Goal: Entertainment & Leisure: Browse casually

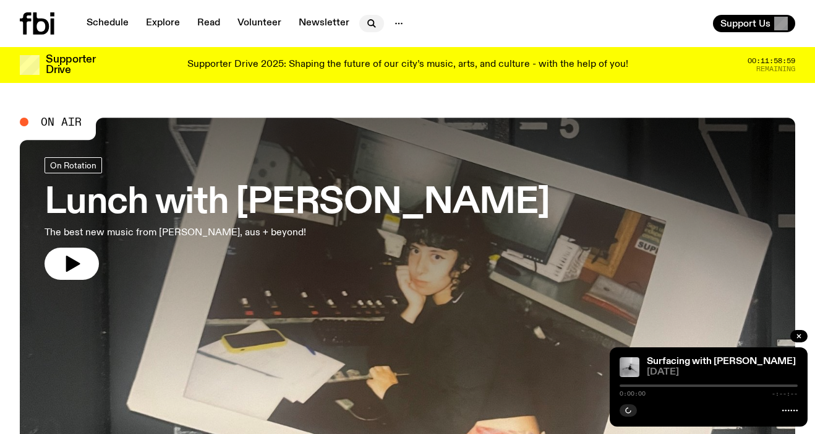
click at [368, 24] on icon "button" at bounding box center [371, 23] width 6 height 6
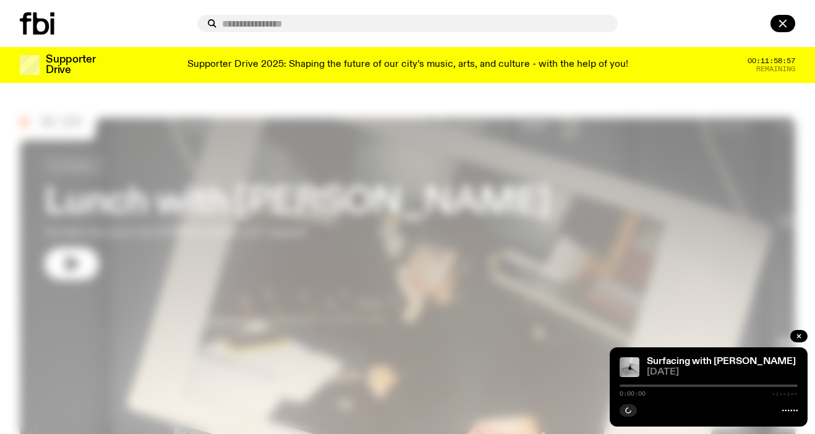
click at [343, 123] on div at bounding box center [407, 217] width 815 height 434
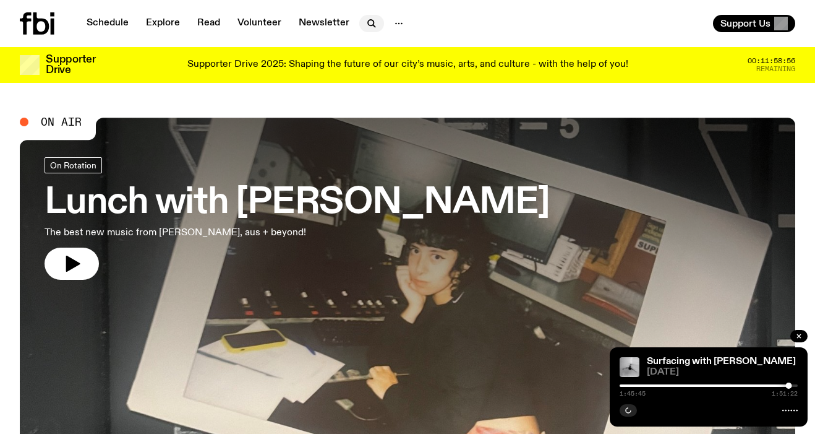
click at [364, 23] on icon "button" at bounding box center [371, 23] width 15 height 15
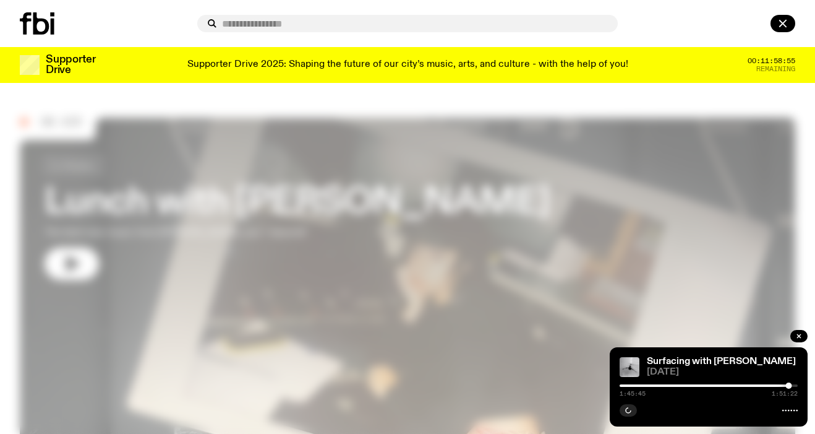
click at [359, 27] on input "text" at bounding box center [415, 24] width 386 height 11
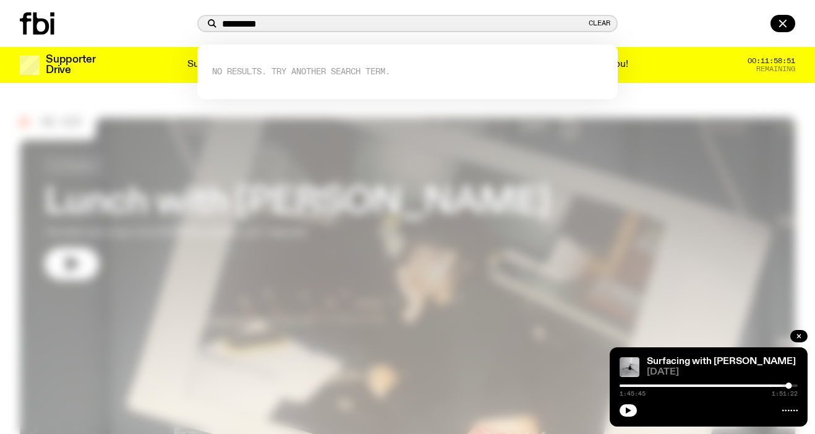
click at [305, 20] on input "********" at bounding box center [404, 24] width 364 height 11
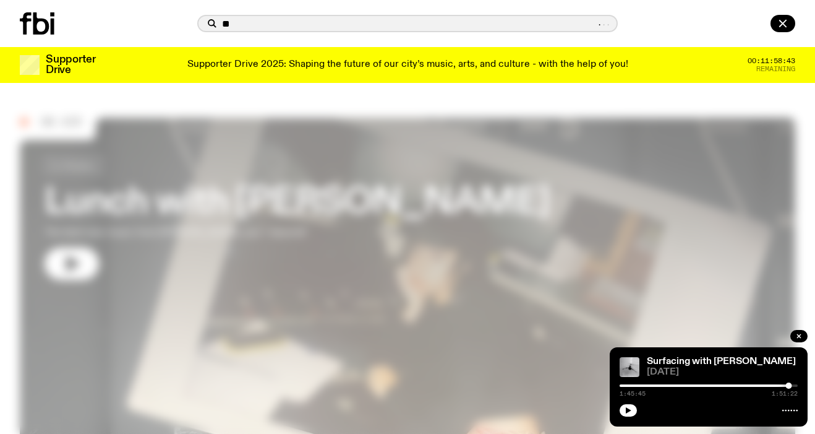
type input "*"
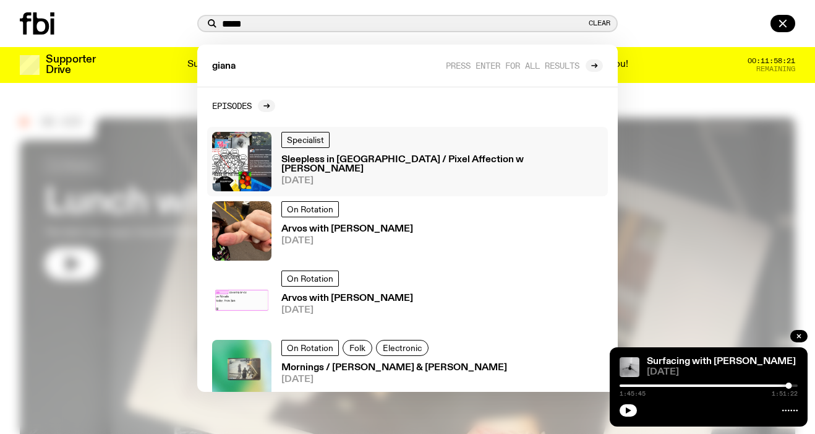
type input "*****"
click at [375, 230] on h3 "Arvos with Giana Festa" at bounding box center [347, 229] width 132 height 9
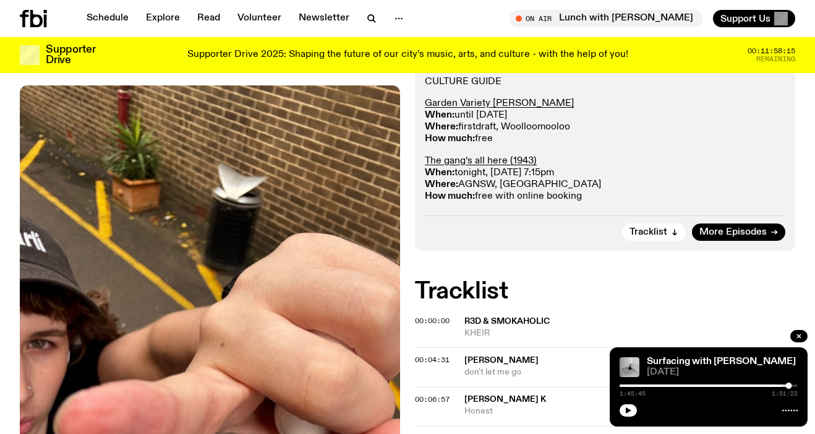
scroll to position [307, 0]
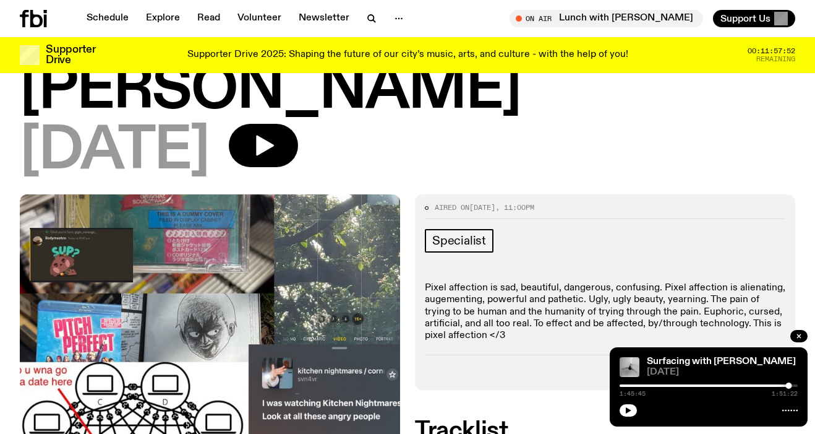
scroll to position [213, 0]
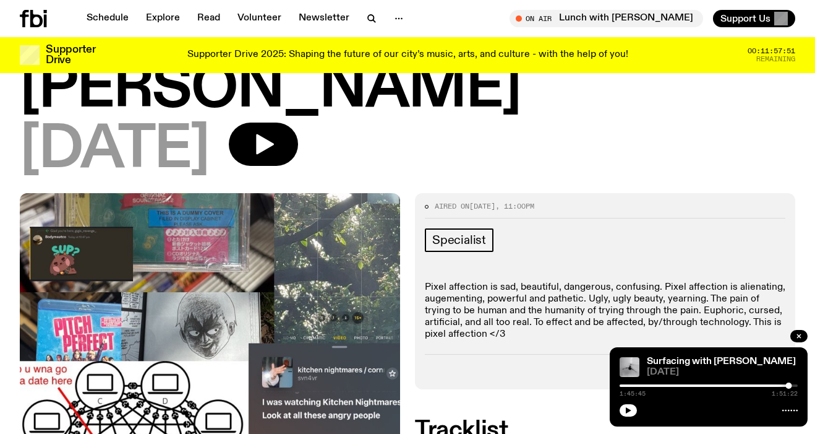
click at [729, 366] on span "More Episodes" at bounding box center [733, 370] width 67 height 9
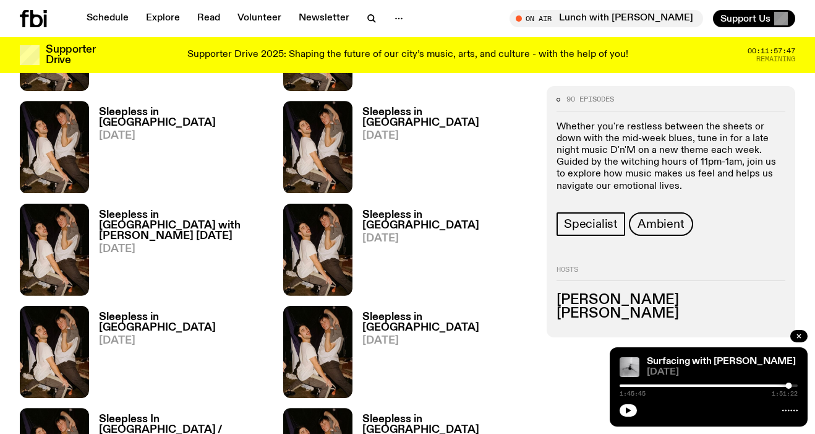
scroll to position [1879, 0]
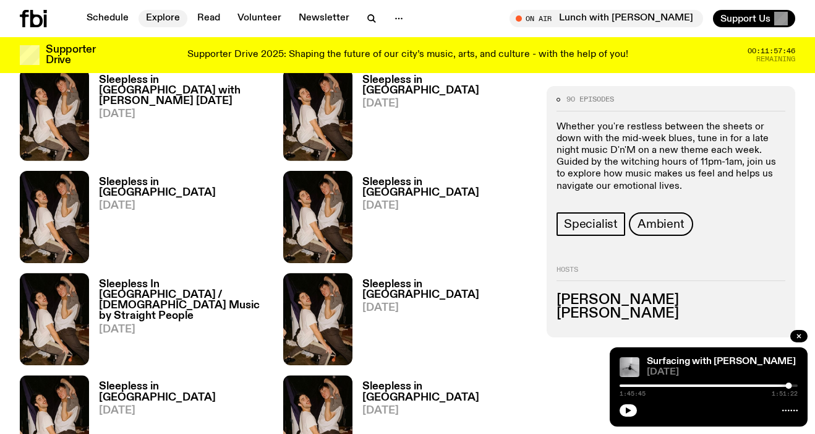
click at [158, 17] on link "Explore" at bounding box center [163, 18] width 49 height 17
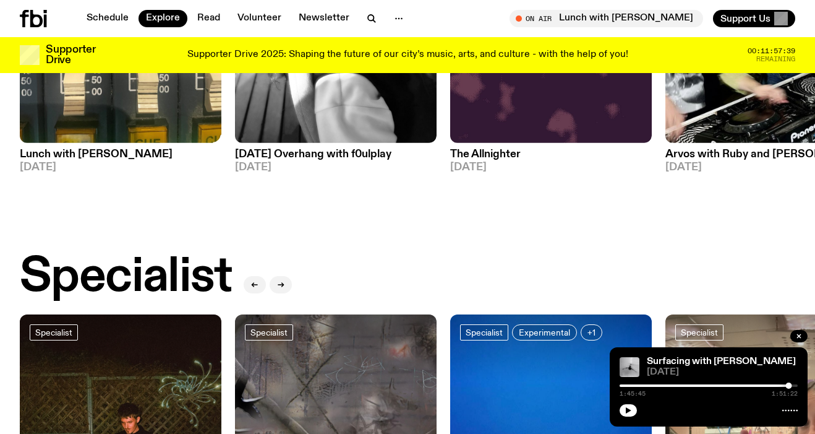
scroll to position [946, 0]
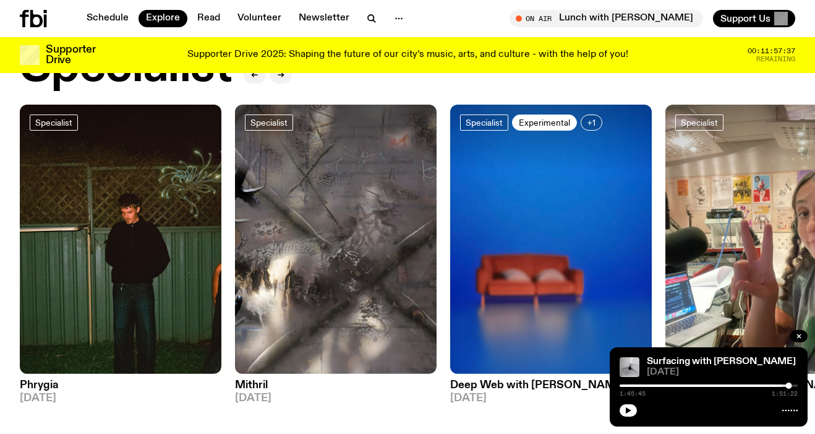
click at [544, 121] on span "Experimental" at bounding box center [544, 122] width 51 height 9
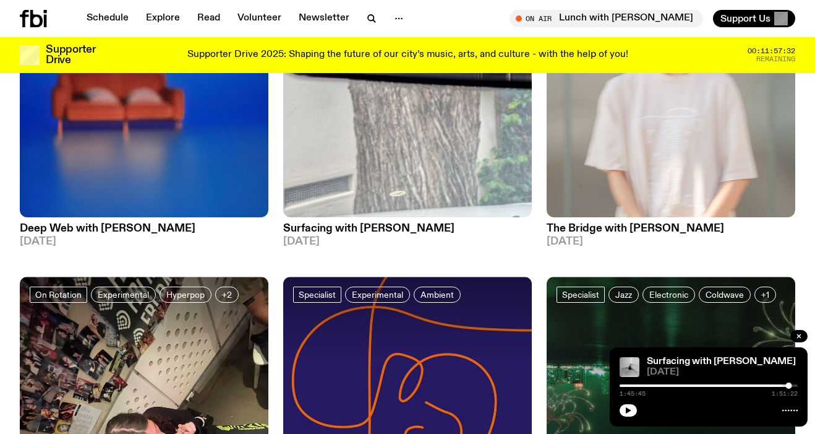
scroll to position [237, 0]
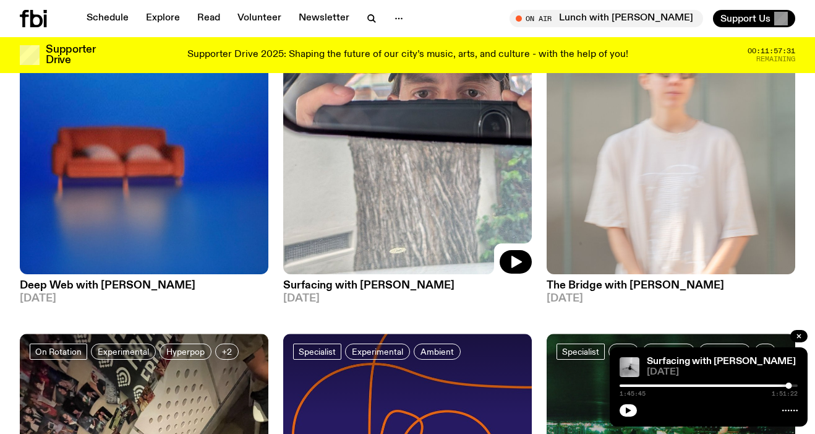
click at [374, 160] on img at bounding box center [407, 108] width 249 height 332
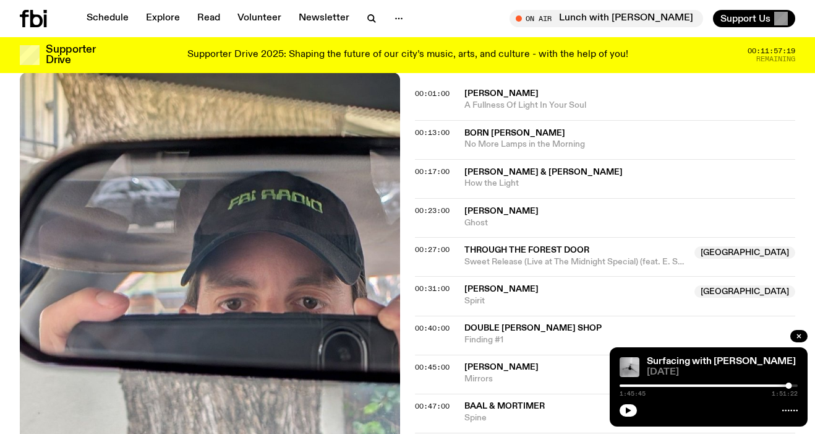
scroll to position [499, 0]
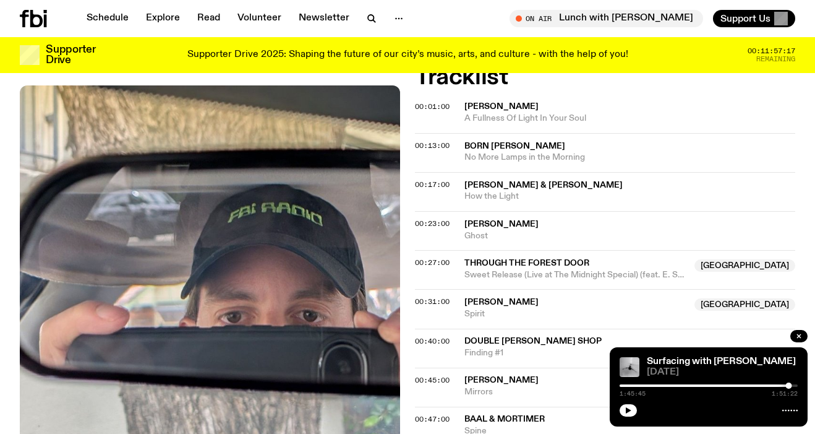
click at [495, 181] on span "Félicia Atkinson & Sylvain Chauveau" at bounding box center [544, 185] width 158 height 9
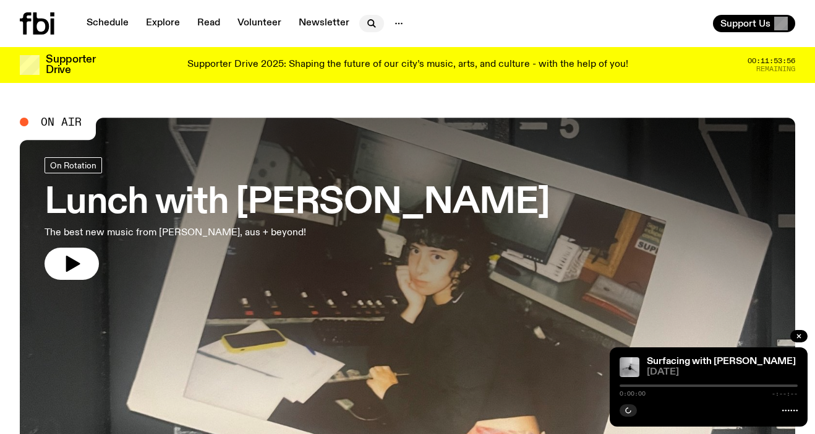
click at [372, 27] on icon "button" at bounding box center [371, 23] width 15 height 15
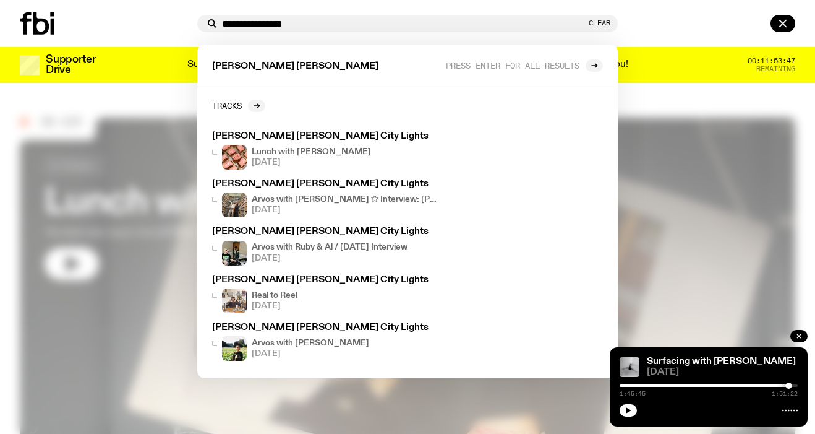
type input "**********"
